Goal: Task Accomplishment & Management: Manage account settings

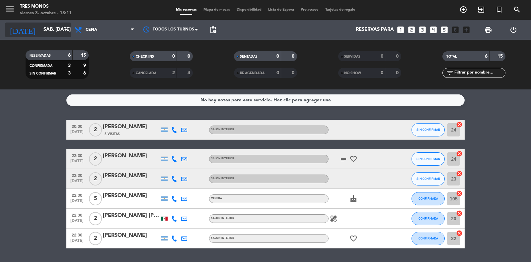
click at [45, 30] on input "sáb. [DATE]" at bounding box center [72, 30] width 64 height 13
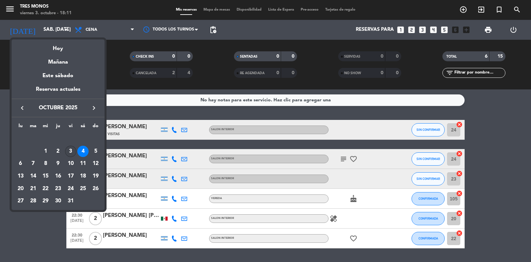
click at [71, 152] on div "3" at bounding box center [70, 151] width 11 height 11
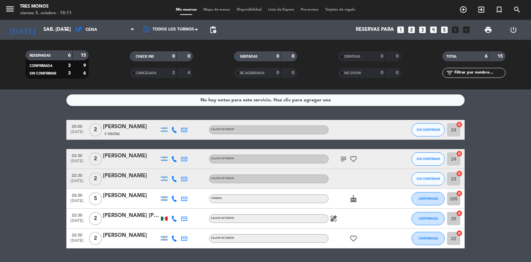
type input "vie. [DATE]"
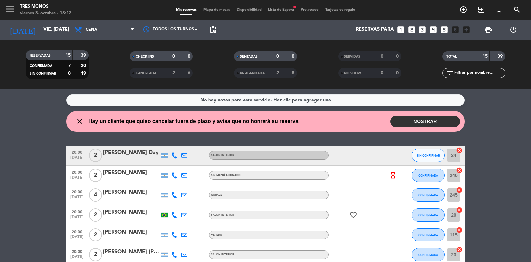
click at [431, 120] on button "MOSTRAR" at bounding box center [425, 122] width 70 height 12
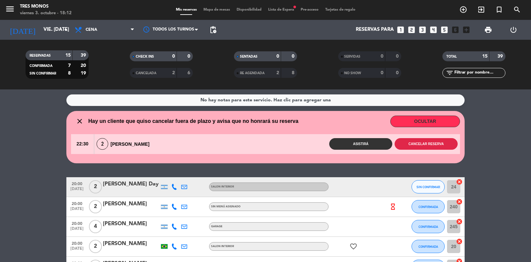
click at [434, 144] on button "Cancelar reserva" at bounding box center [425, 144] width 63 height 12
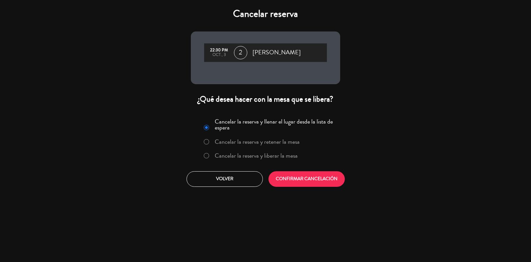
click at [286, 143] on label "Cancelar la reserva y retener la mesa" at bounding box center [257, 142] width 85 height 6
click at [323, 181] on button "CONFIRMAR CANCELACIÓN" at bounding box center [306, 179] width 76 height 16
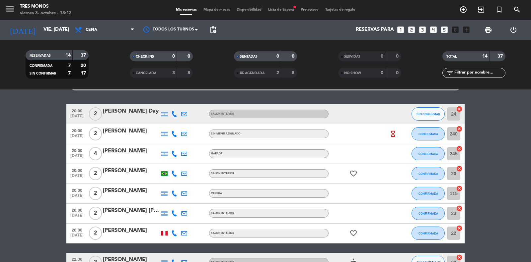
scroll to position [42, 0]
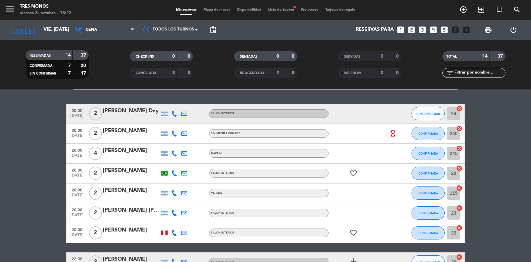
click at [393, 133] on icon "hourglass_empty" at bounding box center [392, 133] width 7 height 7
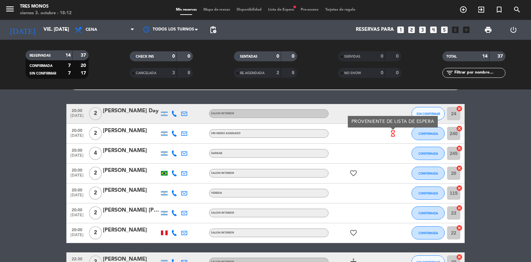
click at [388, 166] on div at bounding box center [397, 174] width 18 height 20
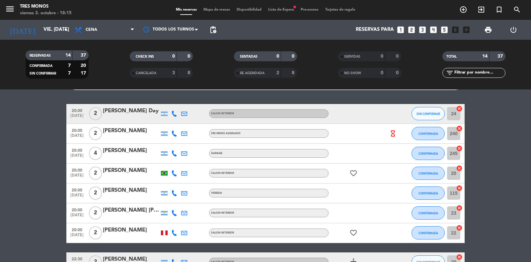
click at [128, 213] on div "[PERSON_NAME] [PERSON_NAME] Labaronnie" at bounding box center [131, 210] width 56 height 9
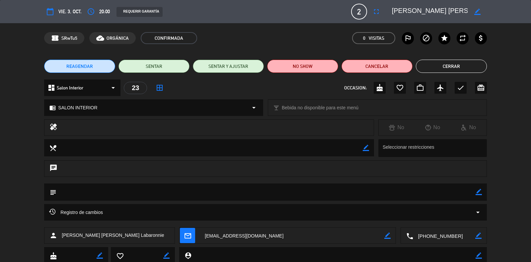
click at [459, 66] on button "Cerrar" at bounding box center [450, 66] width 71 height 13
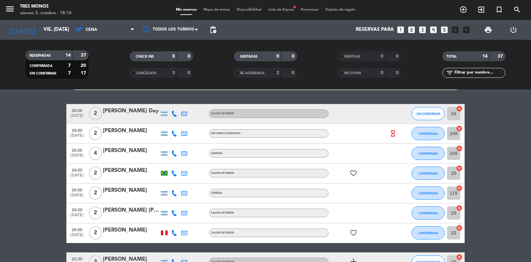
click at [484, 198] on bookings-row "20:00 [DATE] 2 [PERSON_NAME] Day SALON INTERIOR SIN CONFIRMAR 24 cancel 20:00 […" at bounding box center [265, 248] width 531 height 288
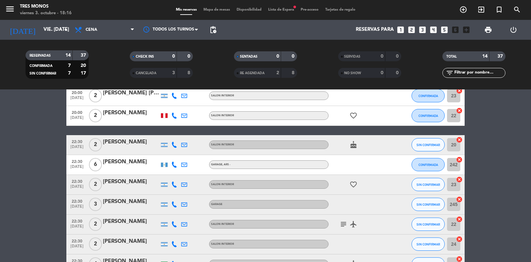
click at [476, 231] on bookings-row "20:00 [DATE] 2 [PERSON_NAME] Day SALON INTERIOR SIN CONFIRMAR 24 cancel 20:00 […" at bounding box center [265, 131] width 531 height 288
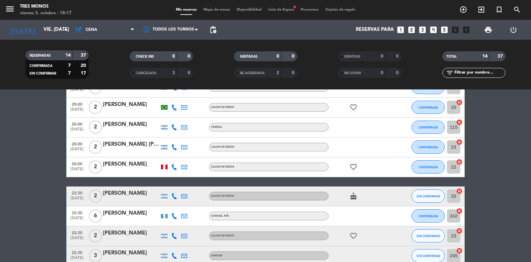
scroll to position [98, 0]
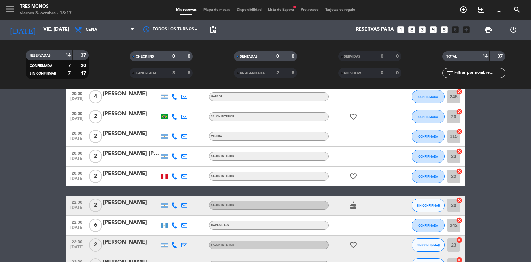
click at [496, 233] on bookings-row "20:00 [DATE] 2 [PERSON_NAME] Day SALON INTERIOR SIN CONFIRMAR 24 cancel 20:00 […" at bounding box center [265, 191] width 531 height 288
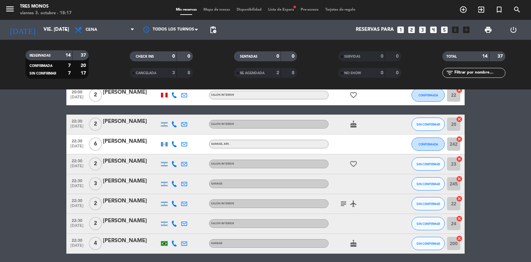
scroll to position [189, 0]
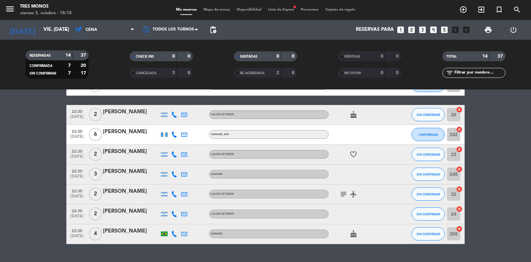
click at [477, 158] on bookings-row "20:00 [DATE] 2 [PERSON_NAME] Day SALON INTERIOR SIN CONFIRMAR 24 cancel 20:00 […" at bounding box center [265, 101] width 531 height 288
click at [473, 118] on bookings-row "20:00 [DATE] 2 [PERSON_NAME] Day SALON INTERIOR SIN CONFIRMAR 24 cancel 20:00 […" at bounding box center [265, 101] width 531 height 288
click at [476, 118] on bookings-row "20:00 [DATE] 2 [PERSON_NAME] Day SALON INTERIOR SIN CONFIRMAR 24 cancel 20:00 […" at bounding box center [265, 101] width 531 height 288
click at [481, 152] on bookings-row "20:00 [DATE] 2 [PERSON_NAME] Day SALON INTERIOR SIN CONFIRMAR 24 cancel 20:00 […" at bounding box center [265, 101] width 531 height 288
click at [474, 208] on bookings-row "20:00 [DATE] 2 [PERSON_NAME] Day SALON INTERIOR SIN CONFIRMAR 24 cancel 20:00 […" at bounding box center [265, 101] width 531 height 288
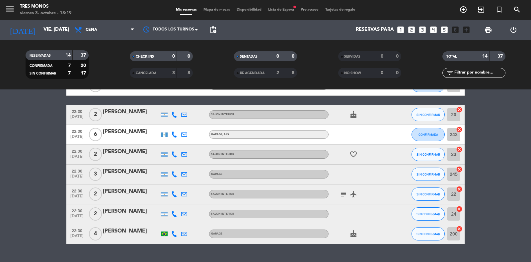
click at [340, 192] on icon "subject" at bounding box center [343, 194] width 8 height 8
click at [388, 217] on div at bounding box center [397, 215] width 18 height 20
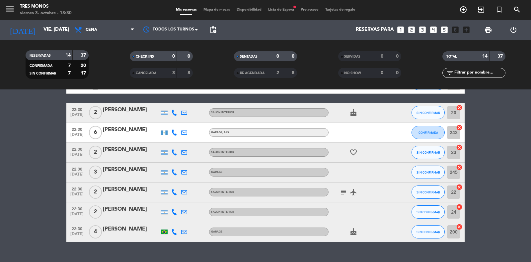
scroll to position [200, 0]
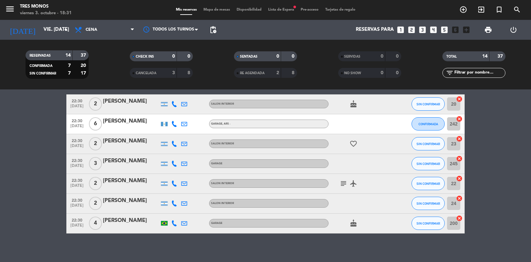
click at [345, 181] on icon "subject" at bounding box center [343, 184] width 8 height 8
click at [372, 209] on div at bounding box center [358, 204] width 60 height 20
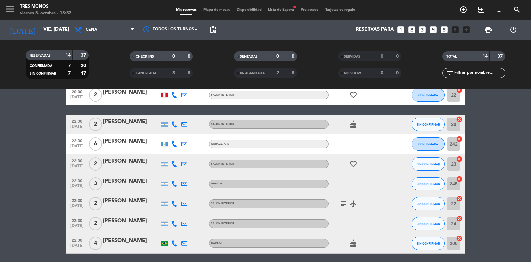
scroll to position [205, 0]
